Goal: Information Seeking & Learning: Learn about a topic

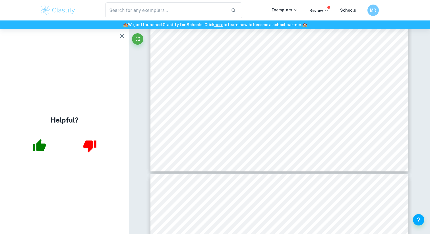
scroll to position [37, 0]
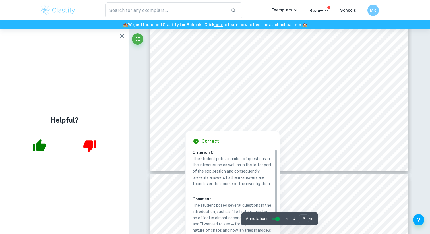
click at [284, 118] on div at bounding box center [279, 119] width 197 height 12
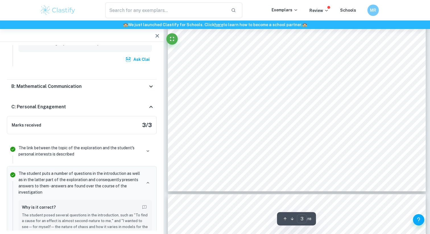
scroll to position [233, 0]
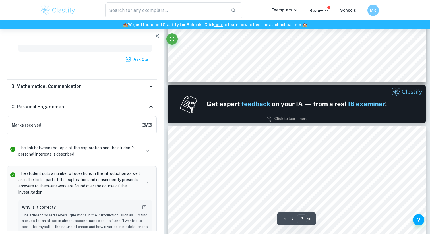
type input "1"
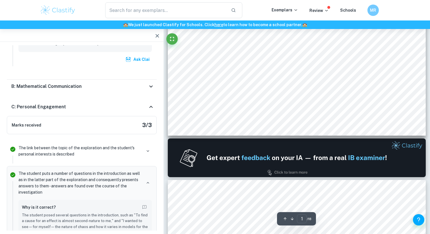
scroll to position [0, 0]
